Goal: Check status: Check status

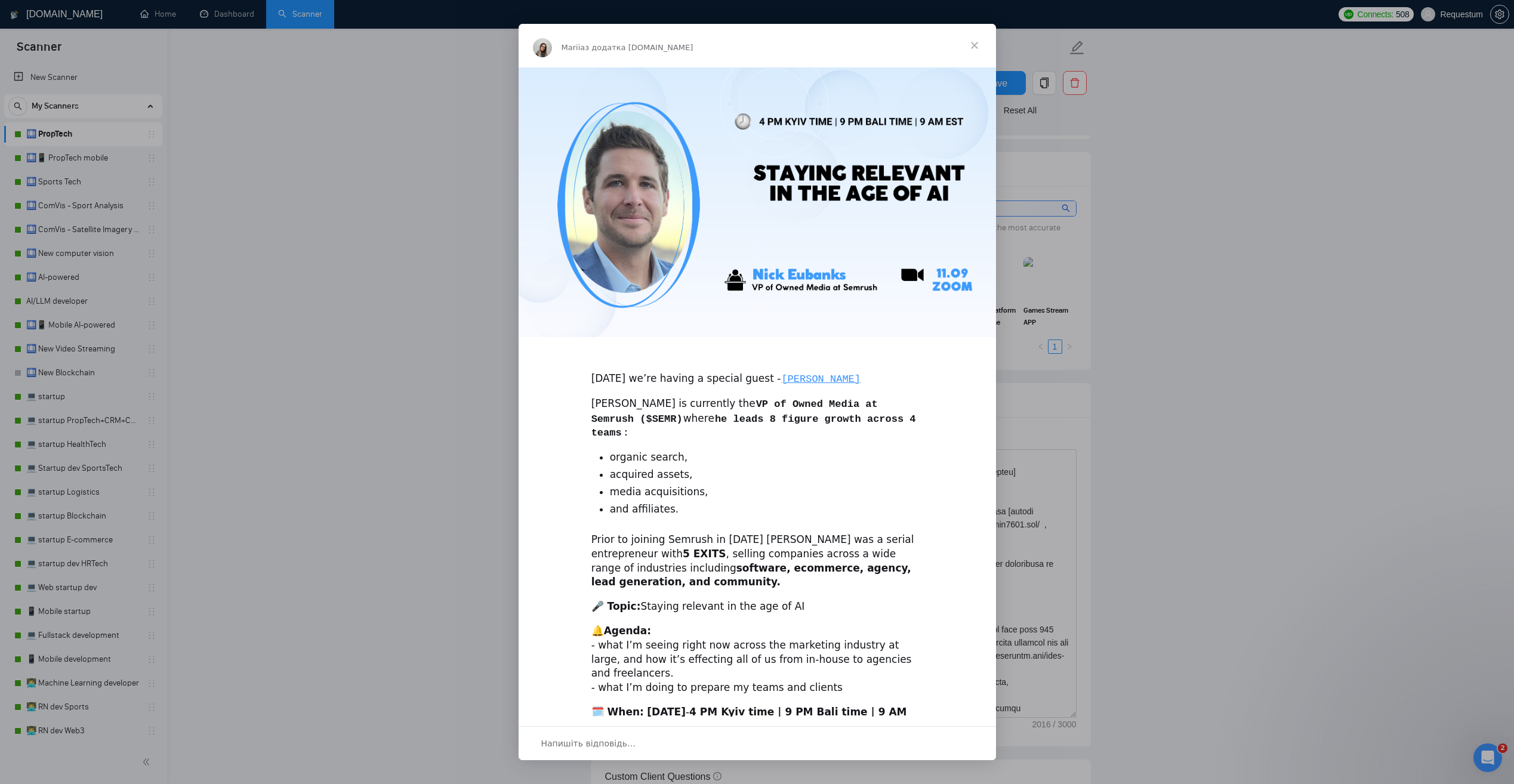
click at [972, 44] on span "Закрити" at bounding box center [975, 45] width 43 height 43
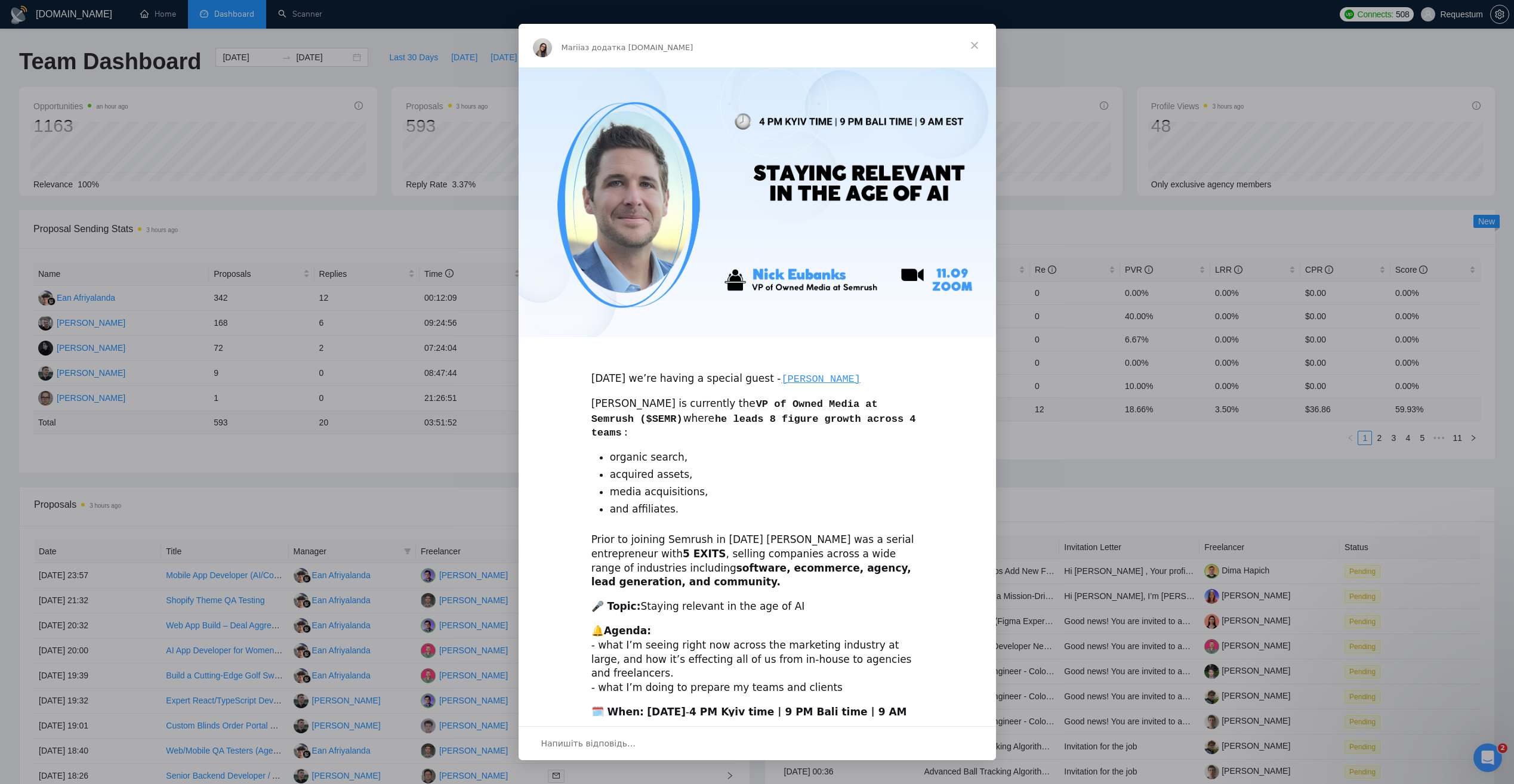
click at [979, 41] on span "Закрити" at bounding box center [975, 45] width 43 height 43
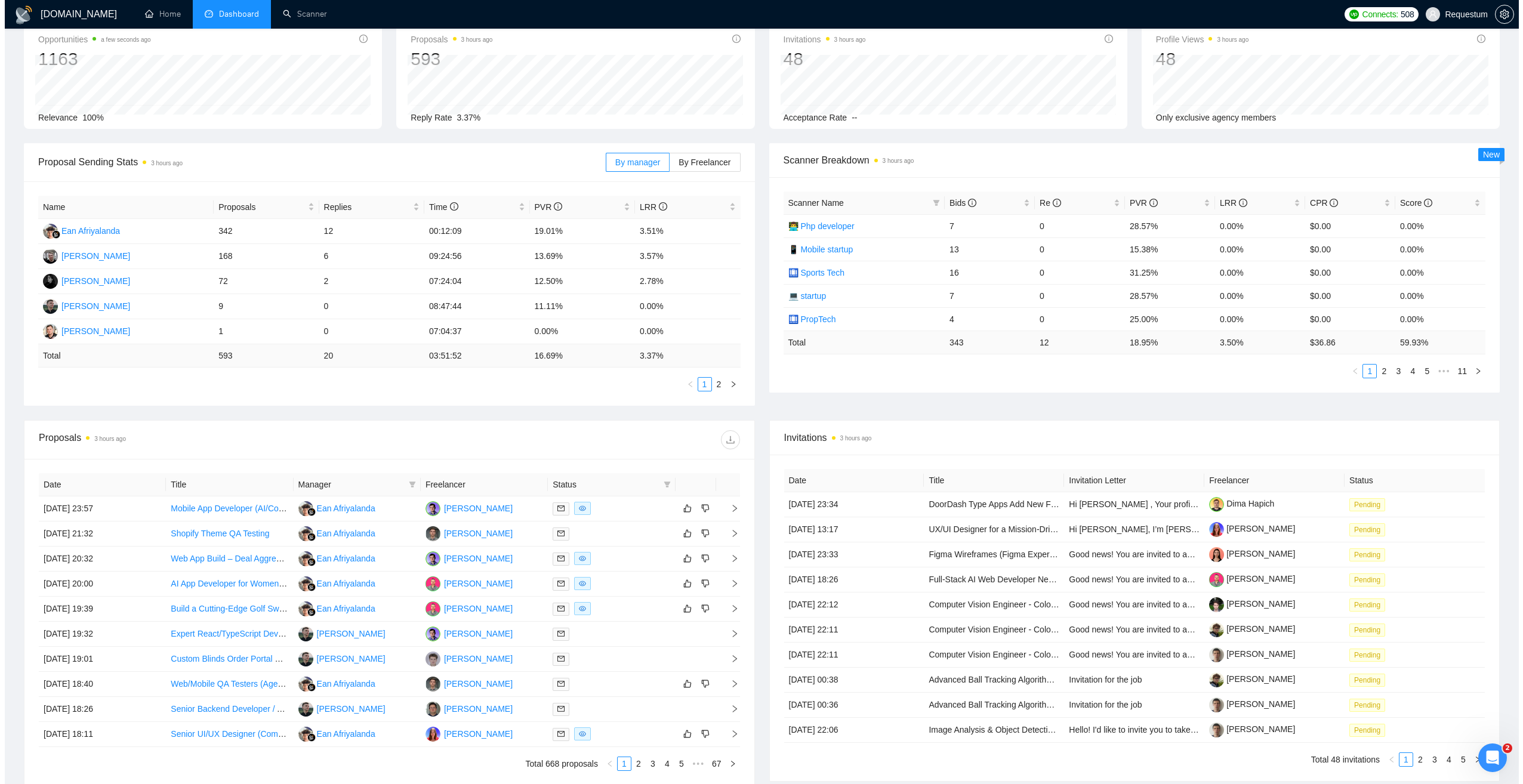
scroll to position [119, 0]
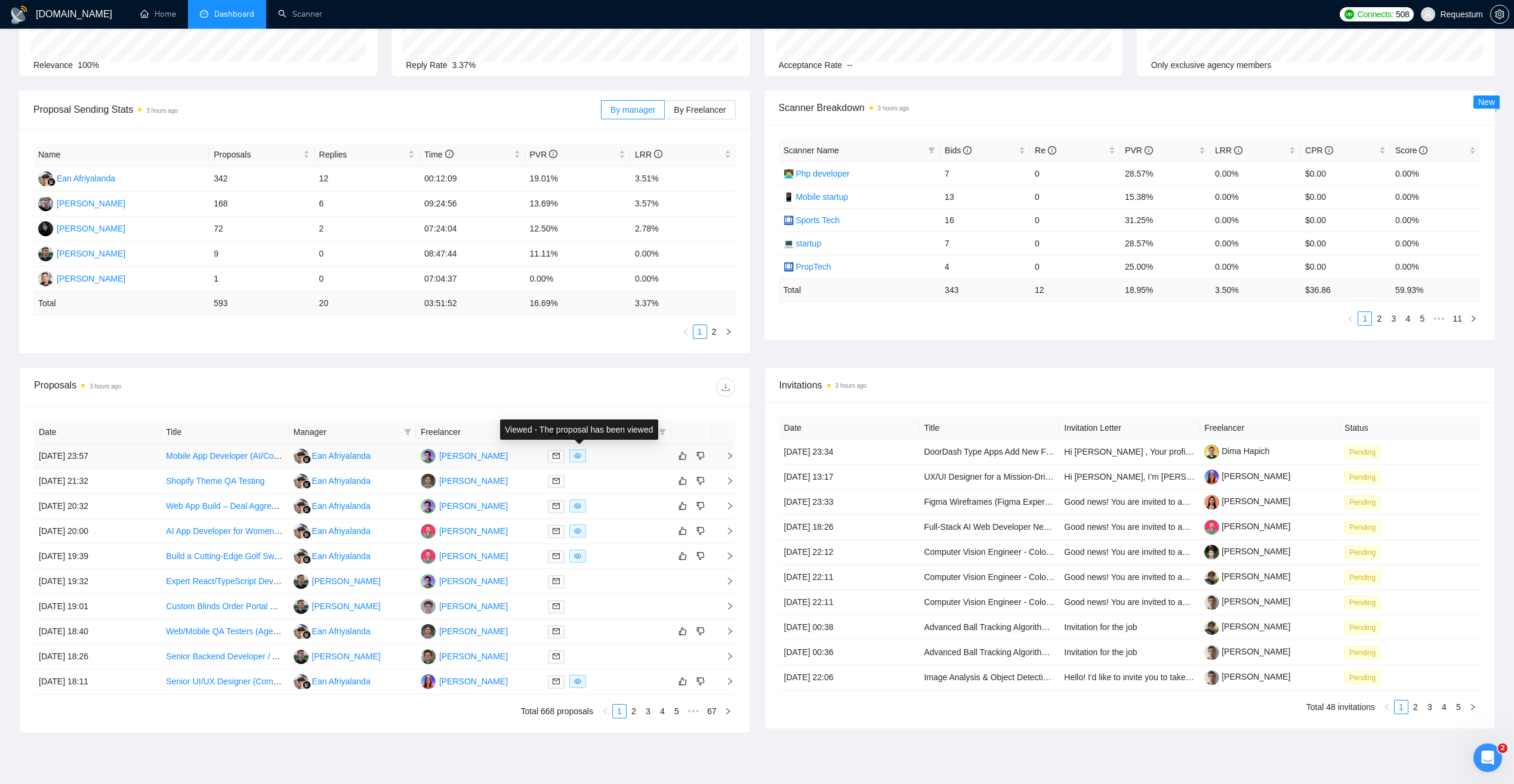
click at [613, 454] on div at bounding box center [607, 456] width 117 height 14
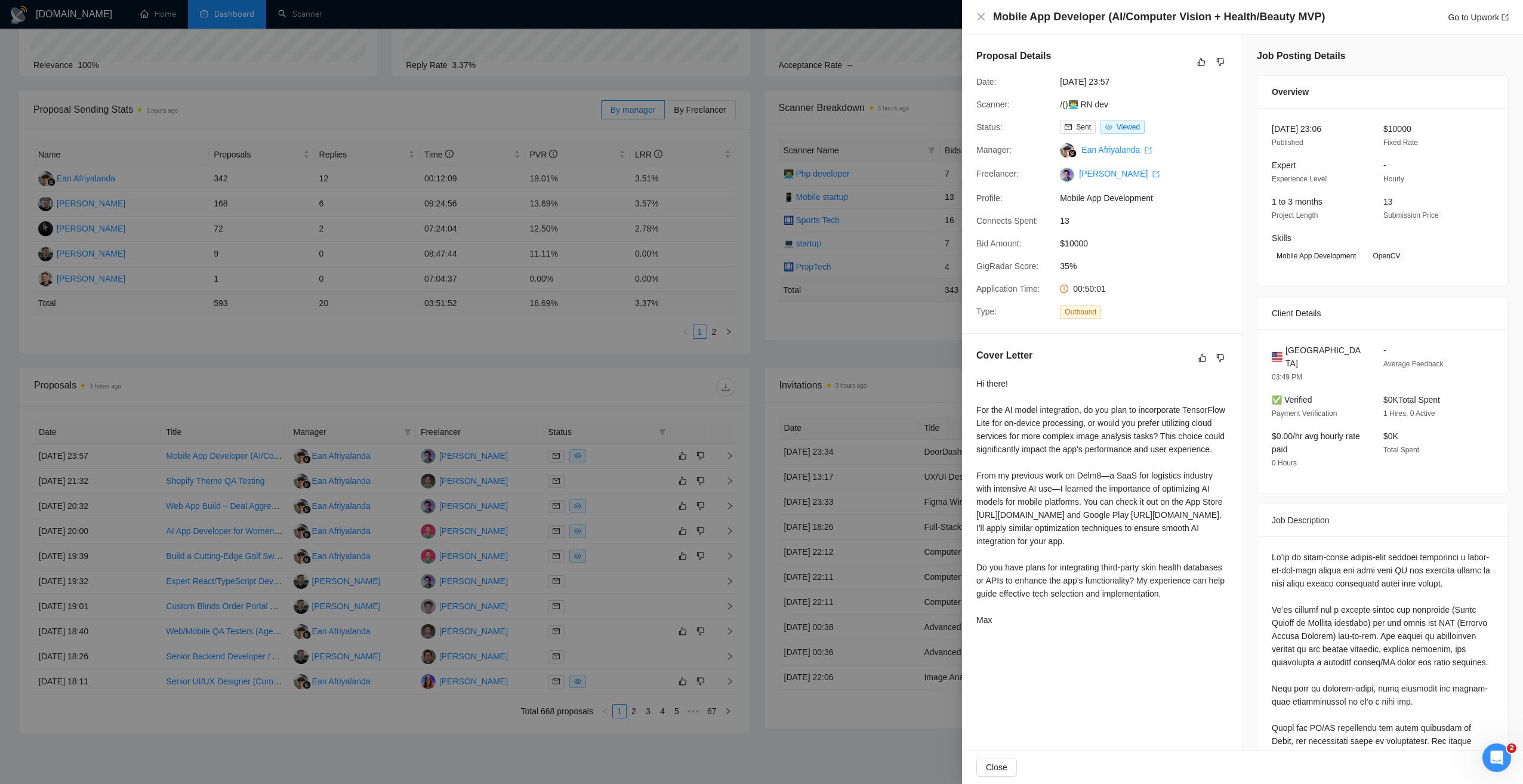
click at [687, 370] on div at bounding box center [762, 392] width 1523 height 784
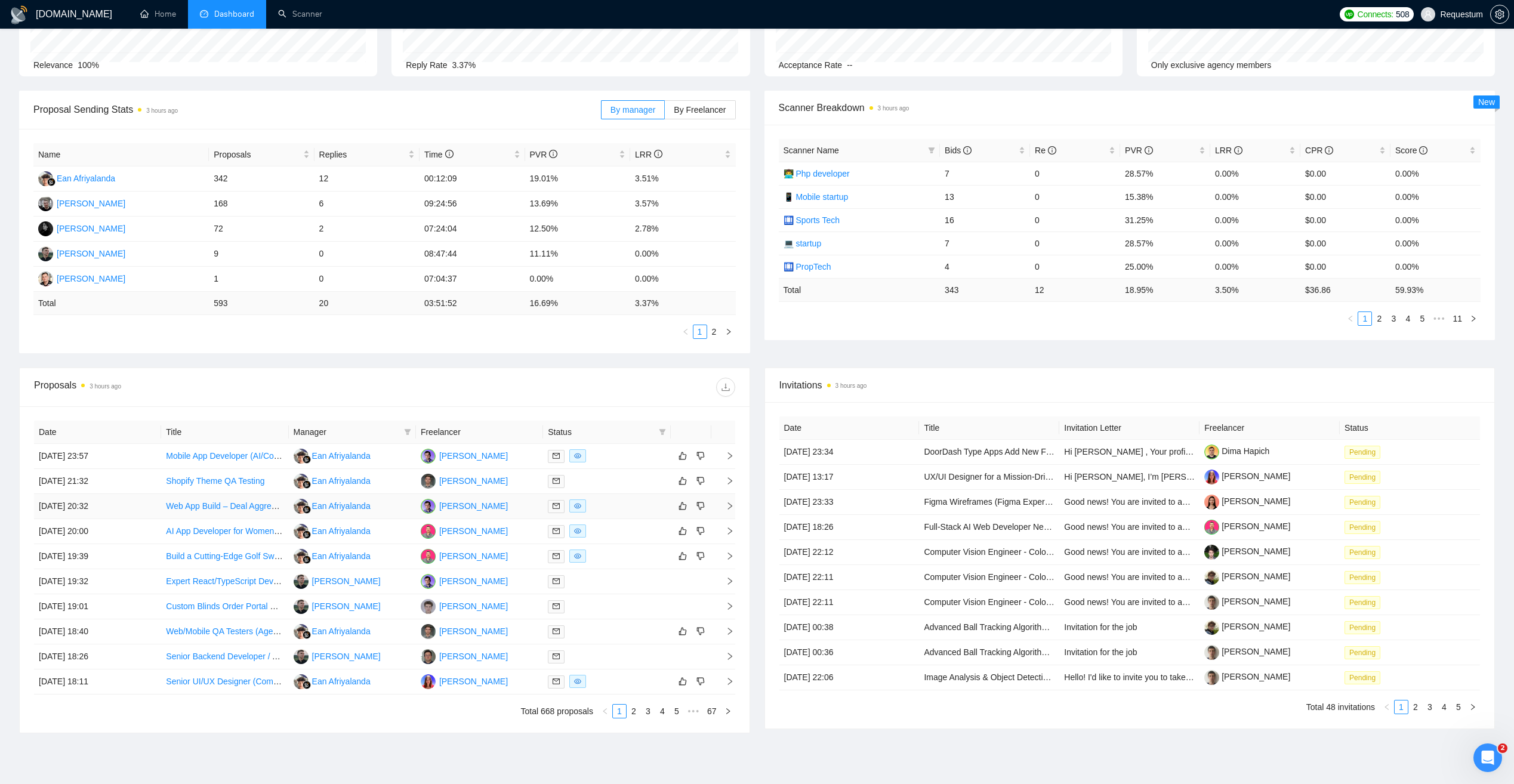
click at [620, 504] on div at bounding box center [607, 506] width 117 height 14
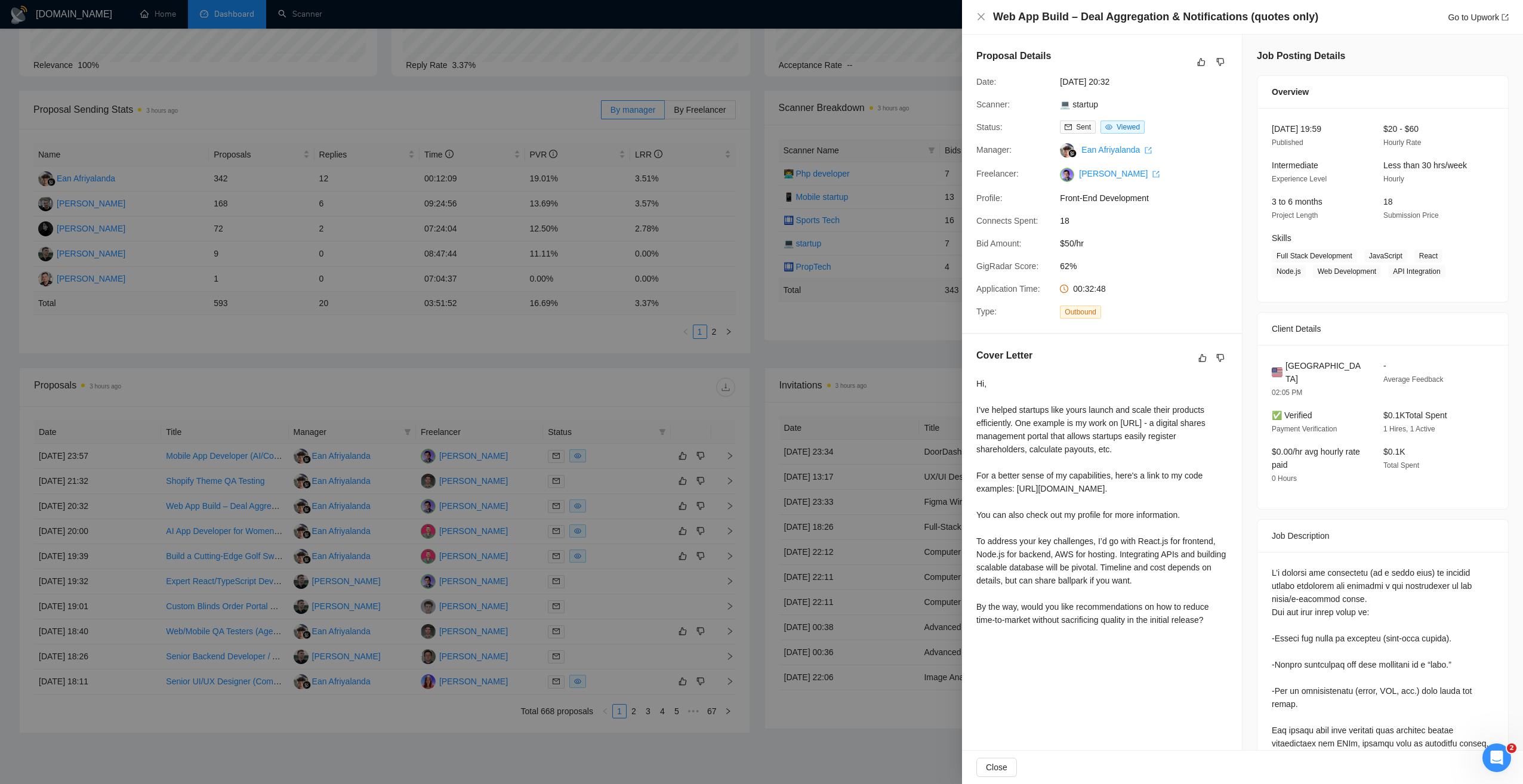
click at [621, 526] on div at bounding box center [762, 392] width 1523 height 784
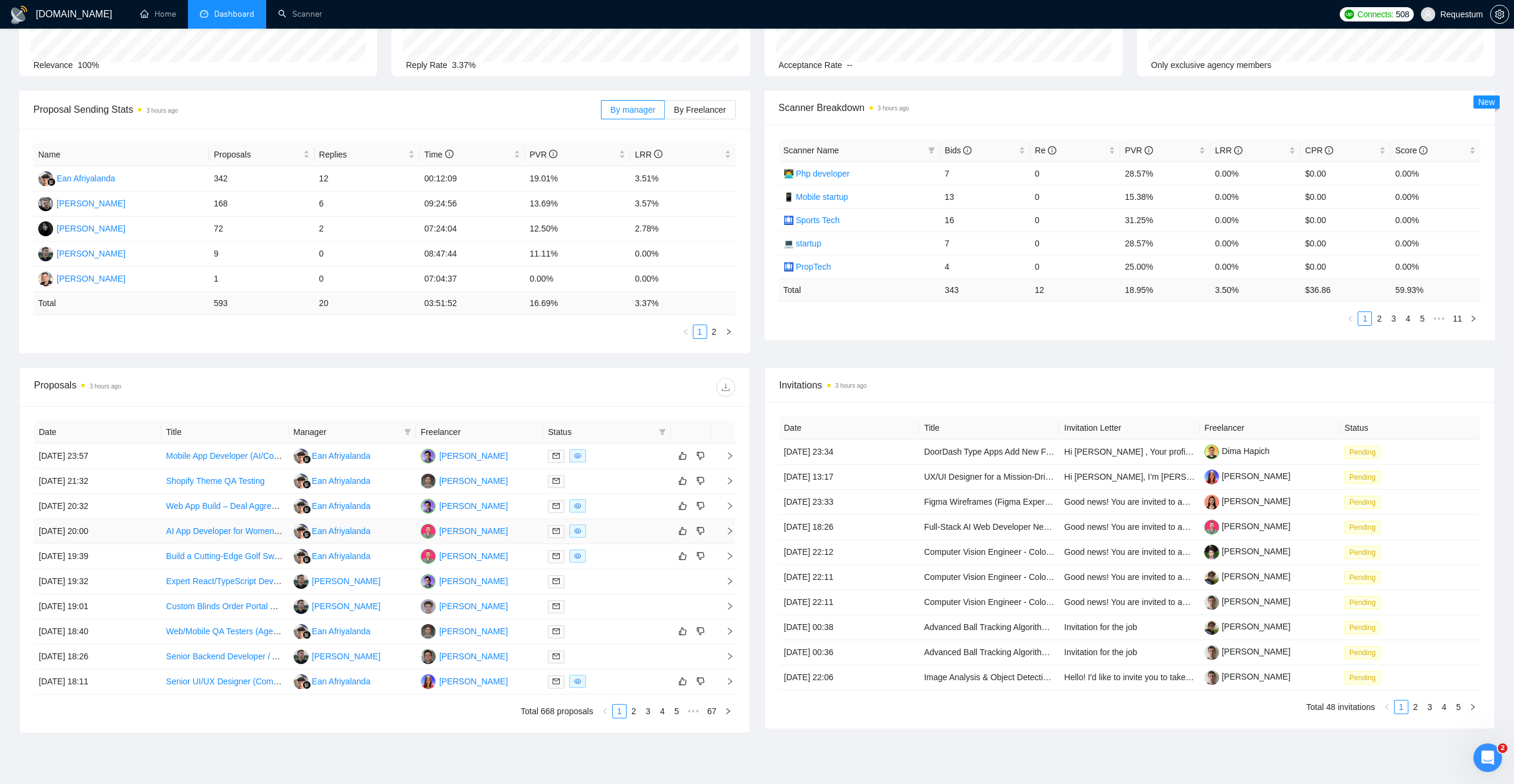
click at [620, 533] on div at bounding box center [607, 531] width 117 height 14
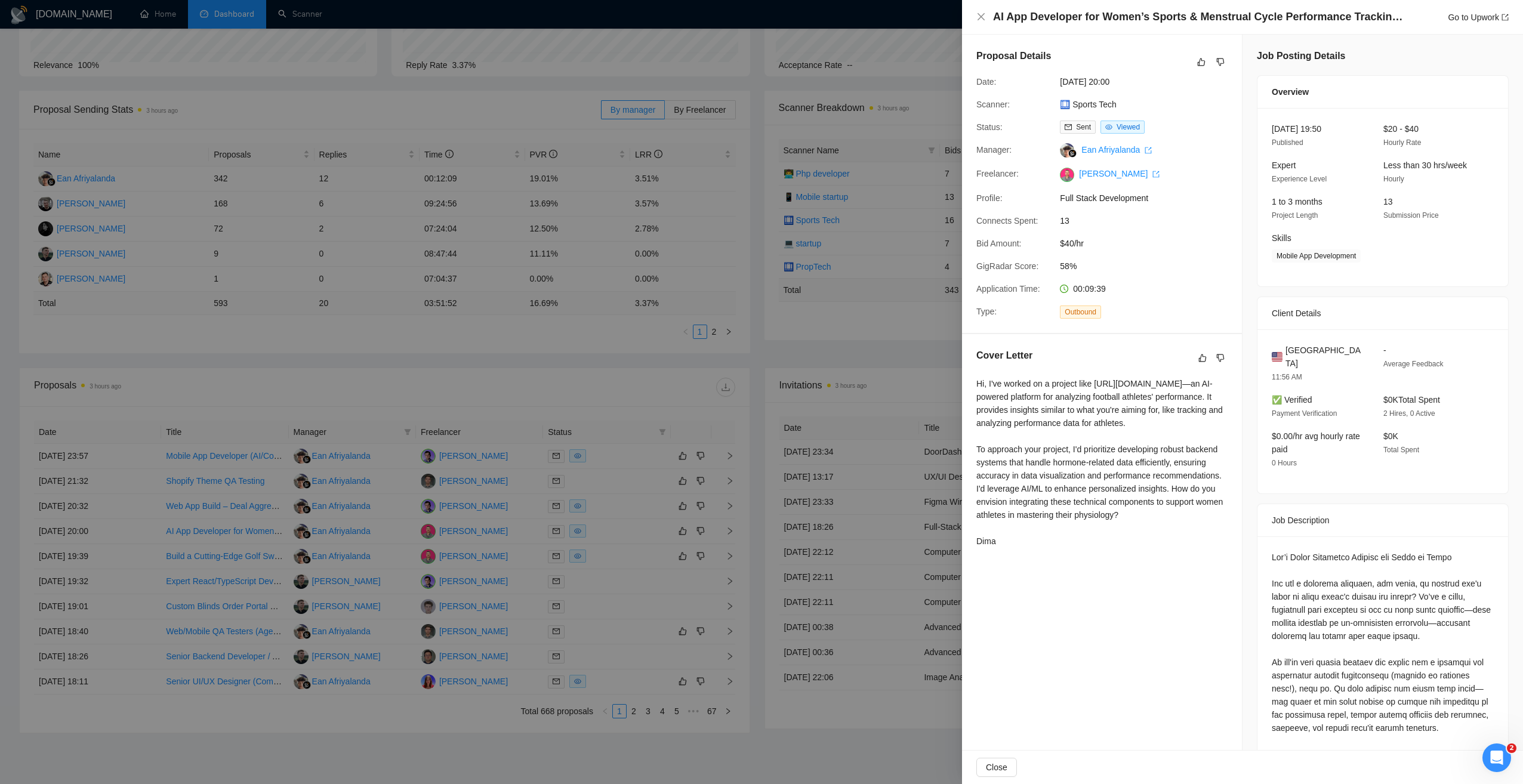
click at [621, 544] on div at bounding box center [762, 392] width 1523 height 784
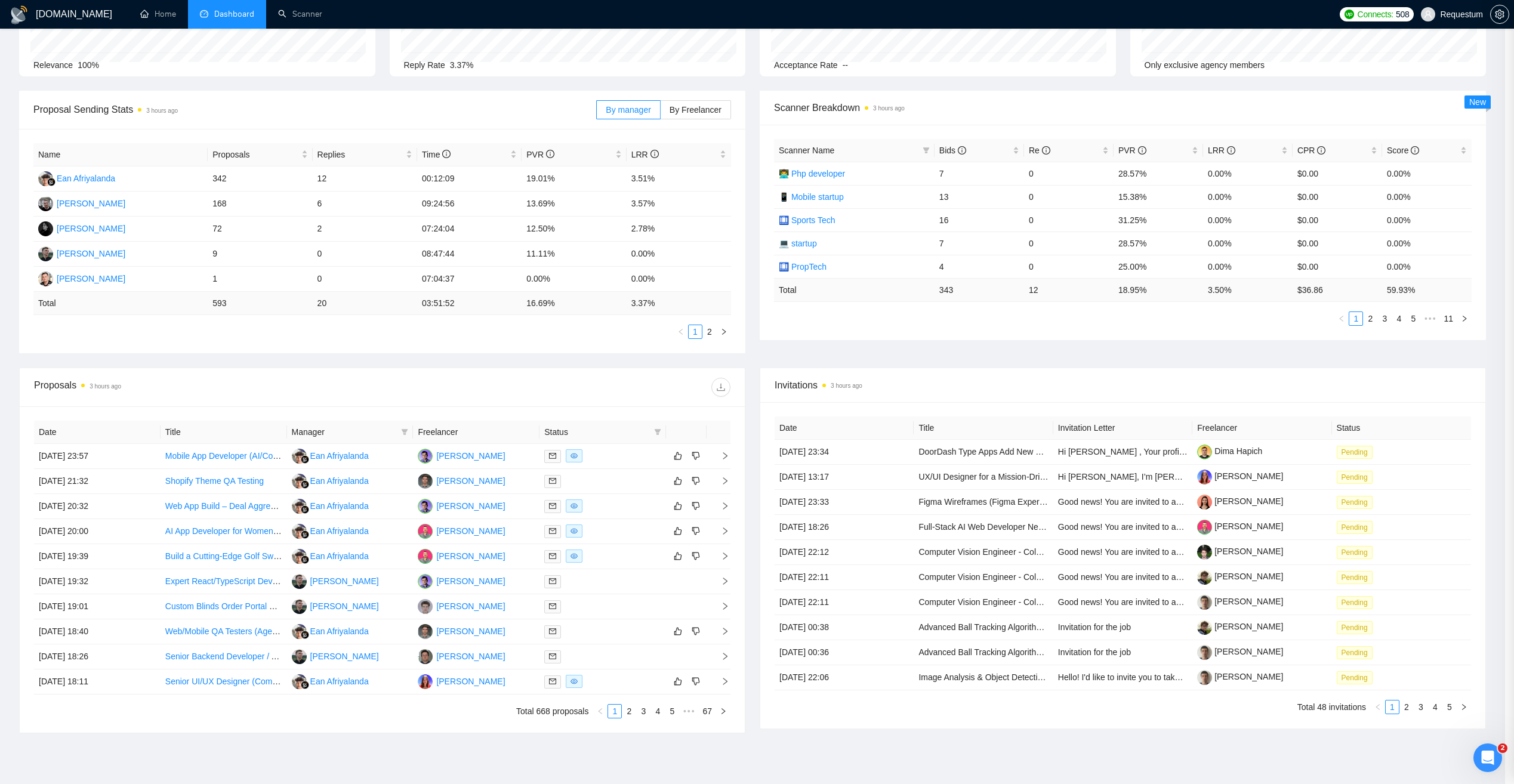
click at [619, 556] on div at bounding box center [602, 556] width 117 height 14
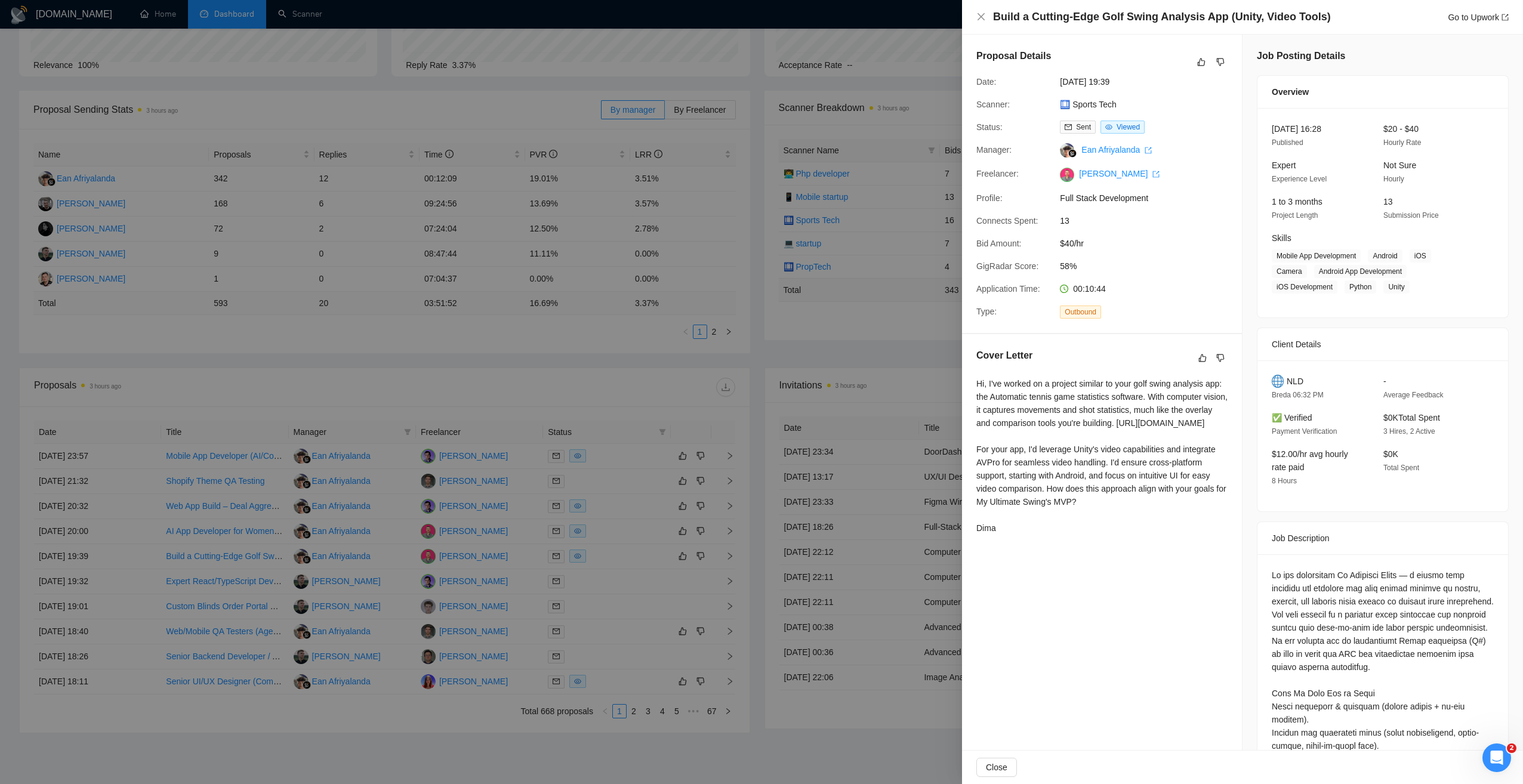
click at [623, 531] on div at bounding box center [762, 392] width 1523 height 784
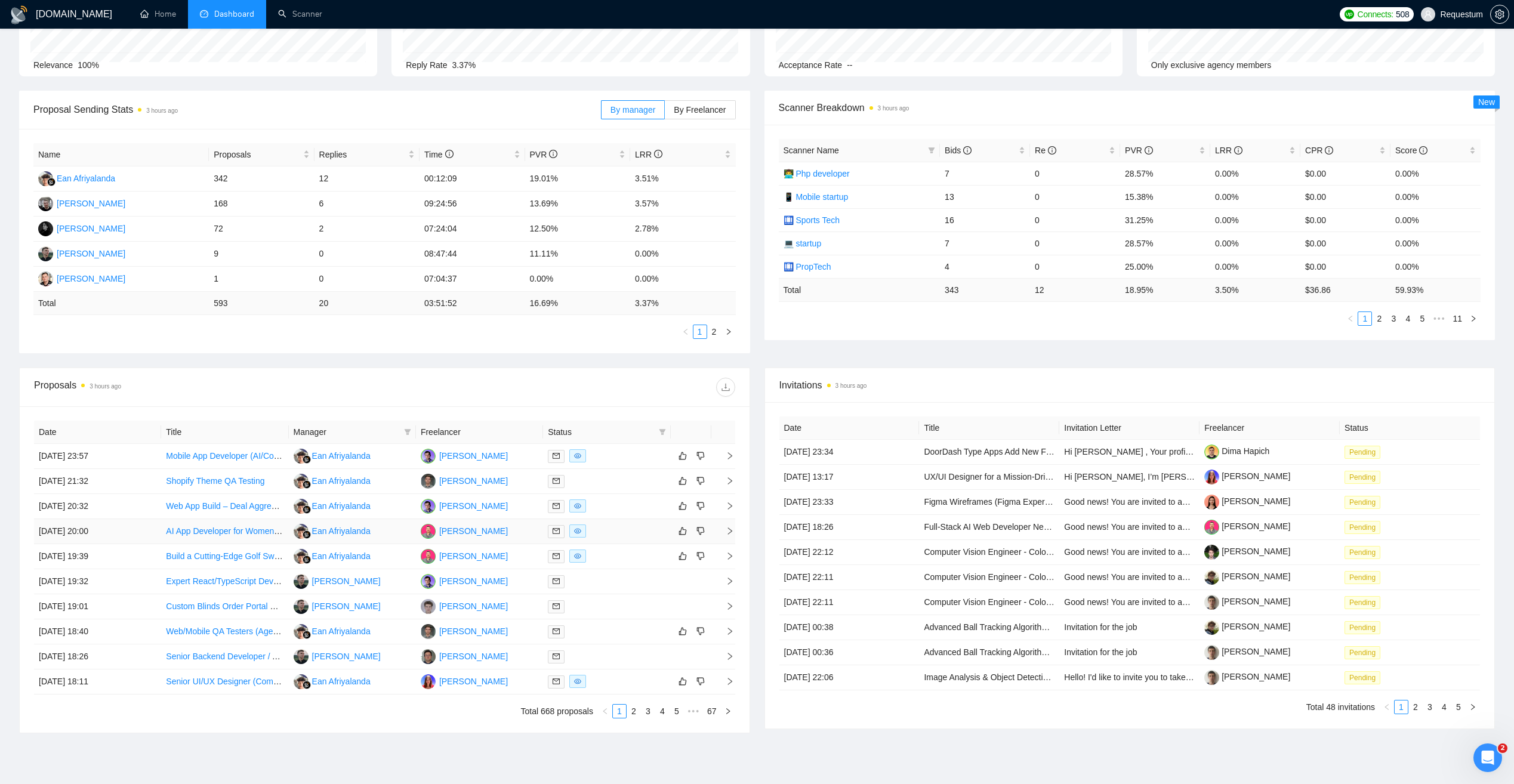
click at [626, 527] on div at bounding box center [607, 531] width 117 height 14
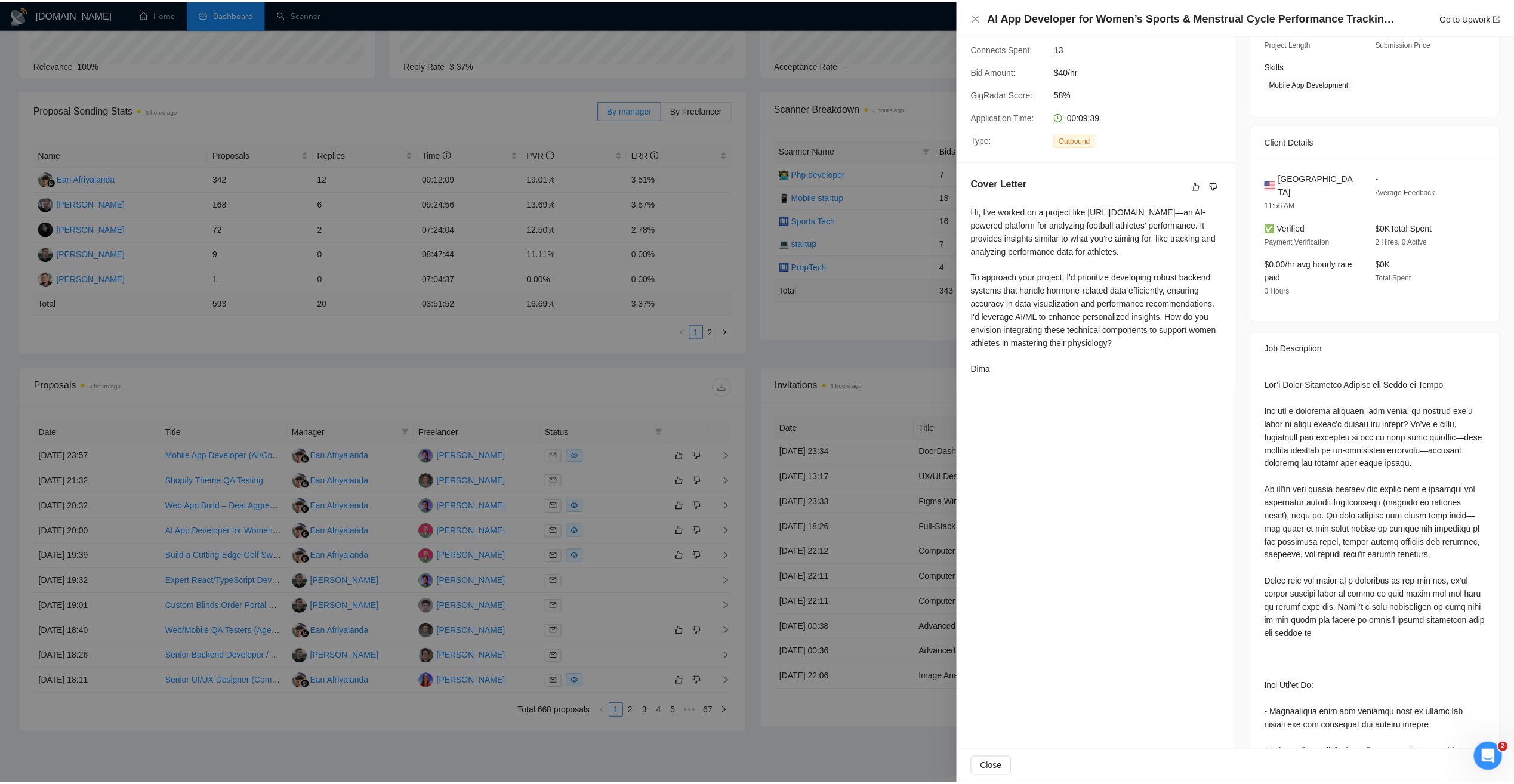
scroll to position [0, 0]
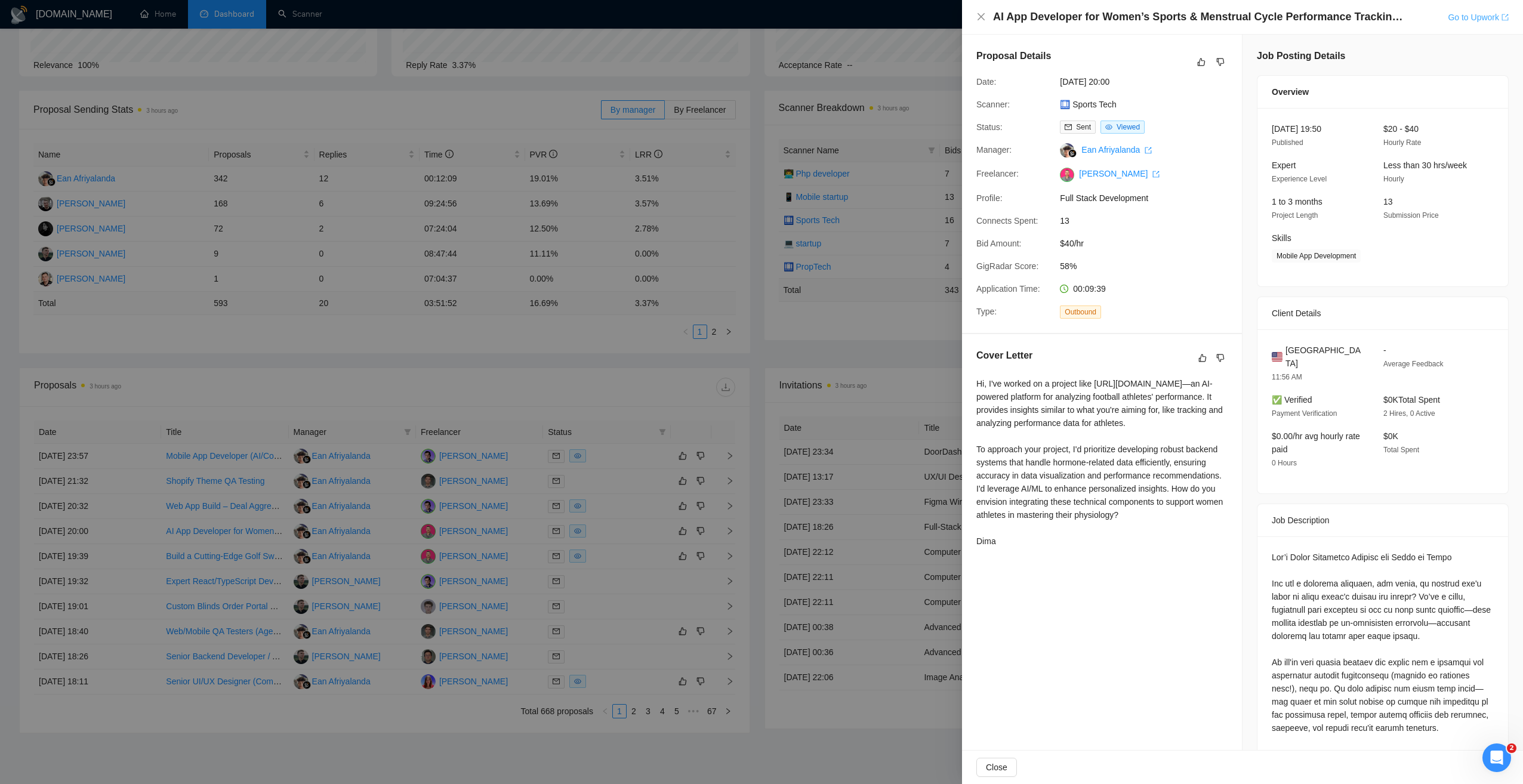
click at [1466, 17] on link "Go to Upwork" at bounding box center [1478, 17] width 61 height 9
click at [425, 391] on div at bounding box center [762, 392] width 1523 height 784
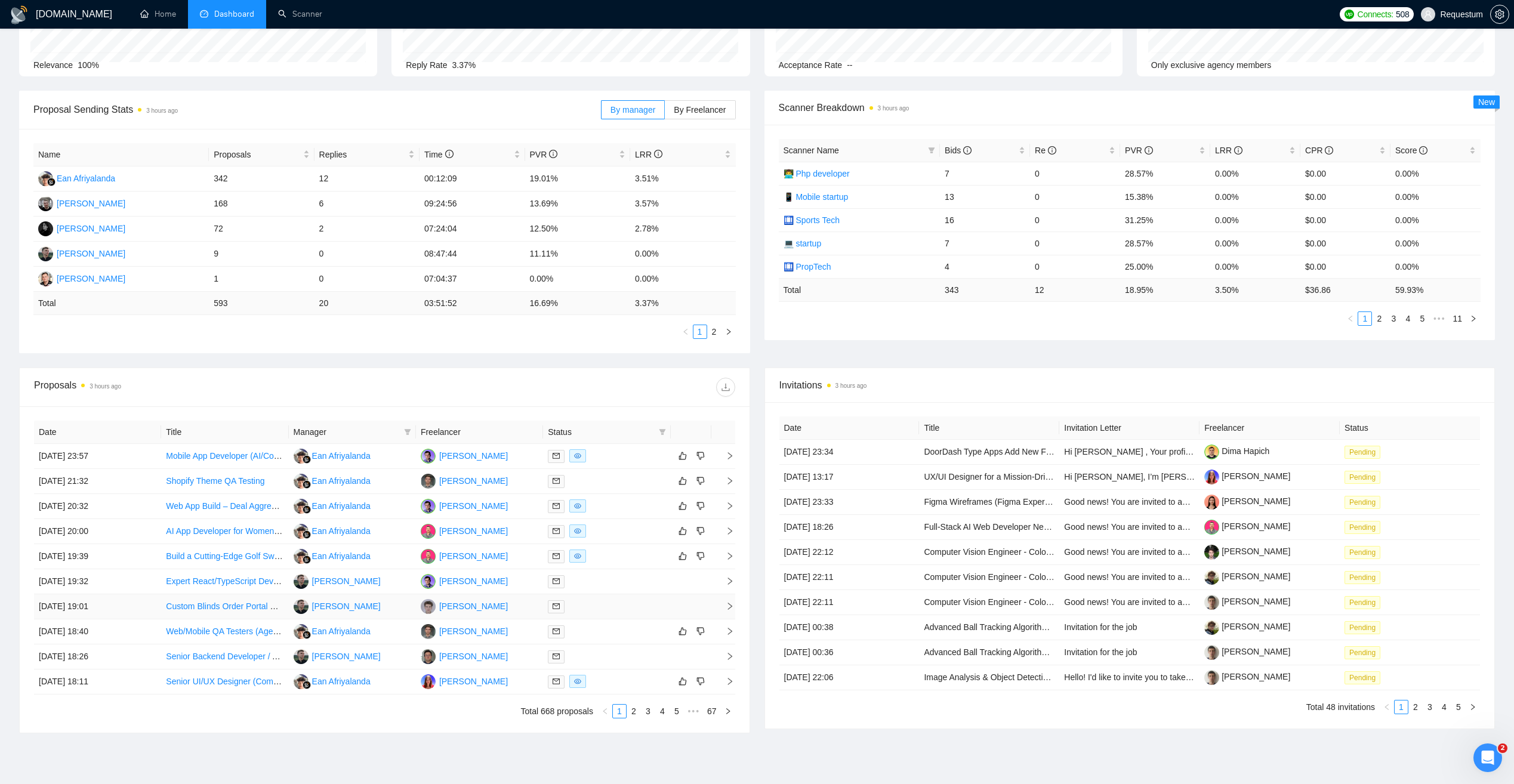
click at [396, 609] on td "Andrii Savka" at bounding box center [353, 607] width 127 height 25
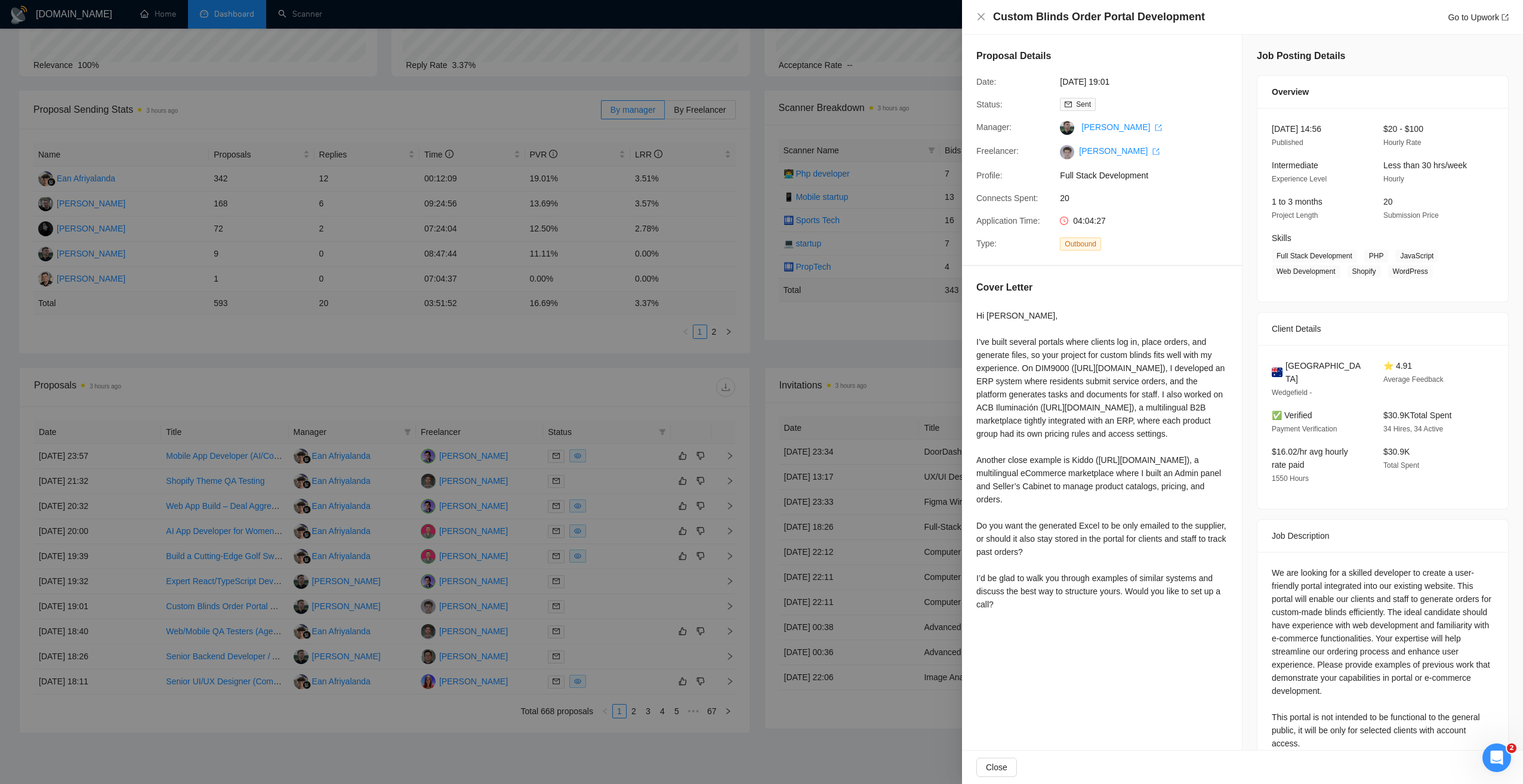
click at [380, 579] on div at bounding box center [762, 392] width 1523 height 784
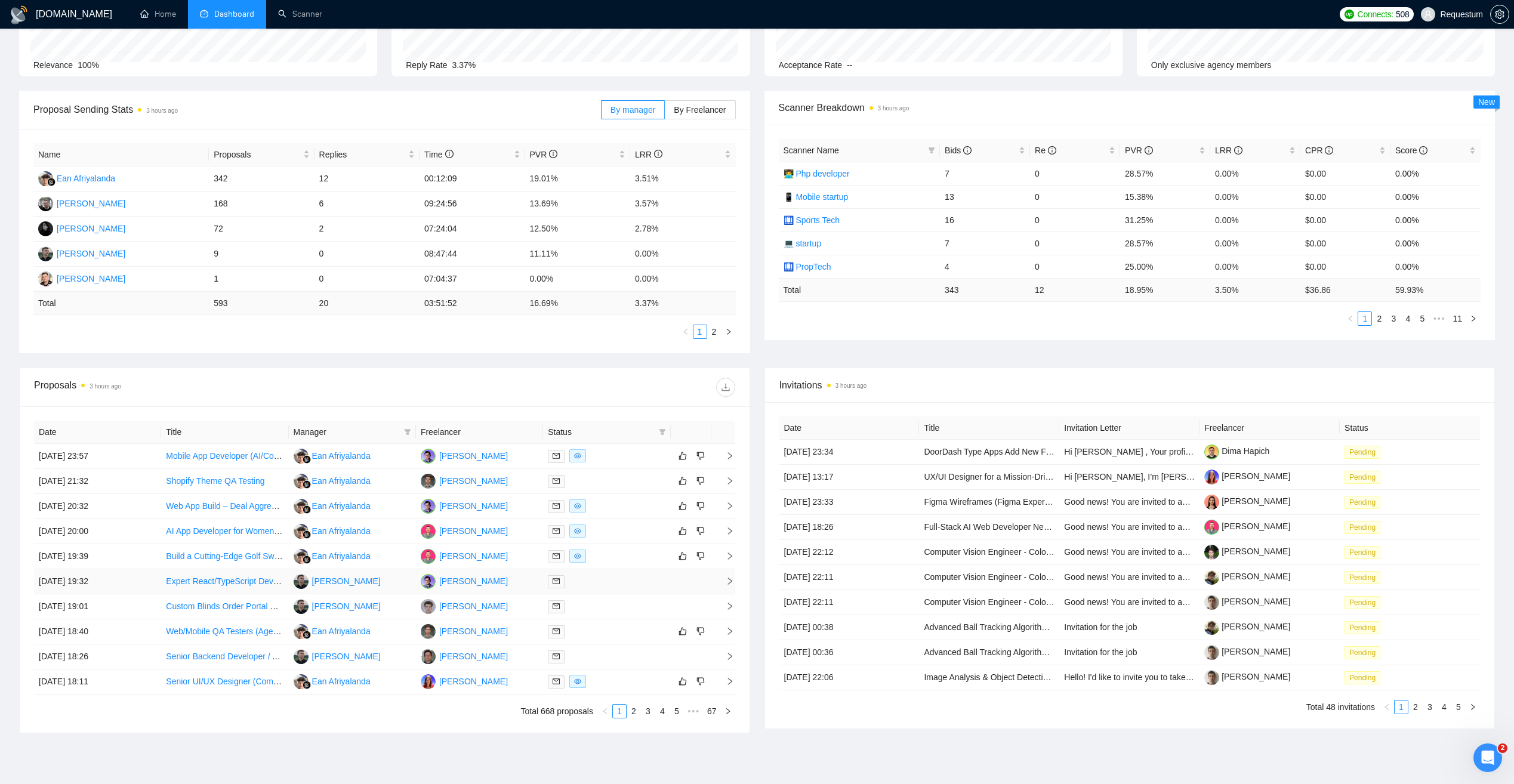
click at [380, 579] on td "Andrii Savka" at bounding box center [353, 582] width 127 height 25
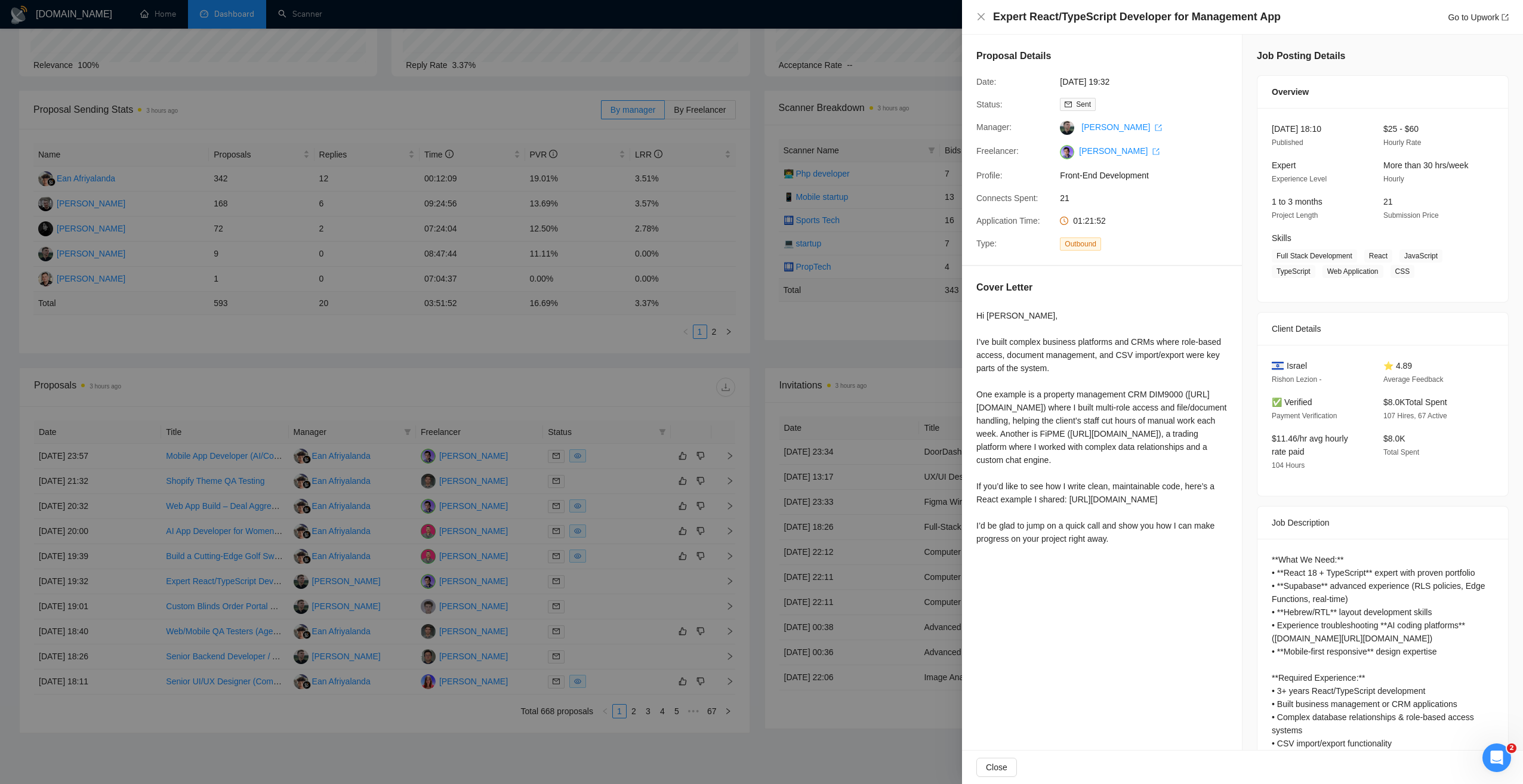
click at [577, 387] on div at bounding box center [762, 392] width 1523 height 784
